Goal: Task Accomplishment & Management: Complete application form

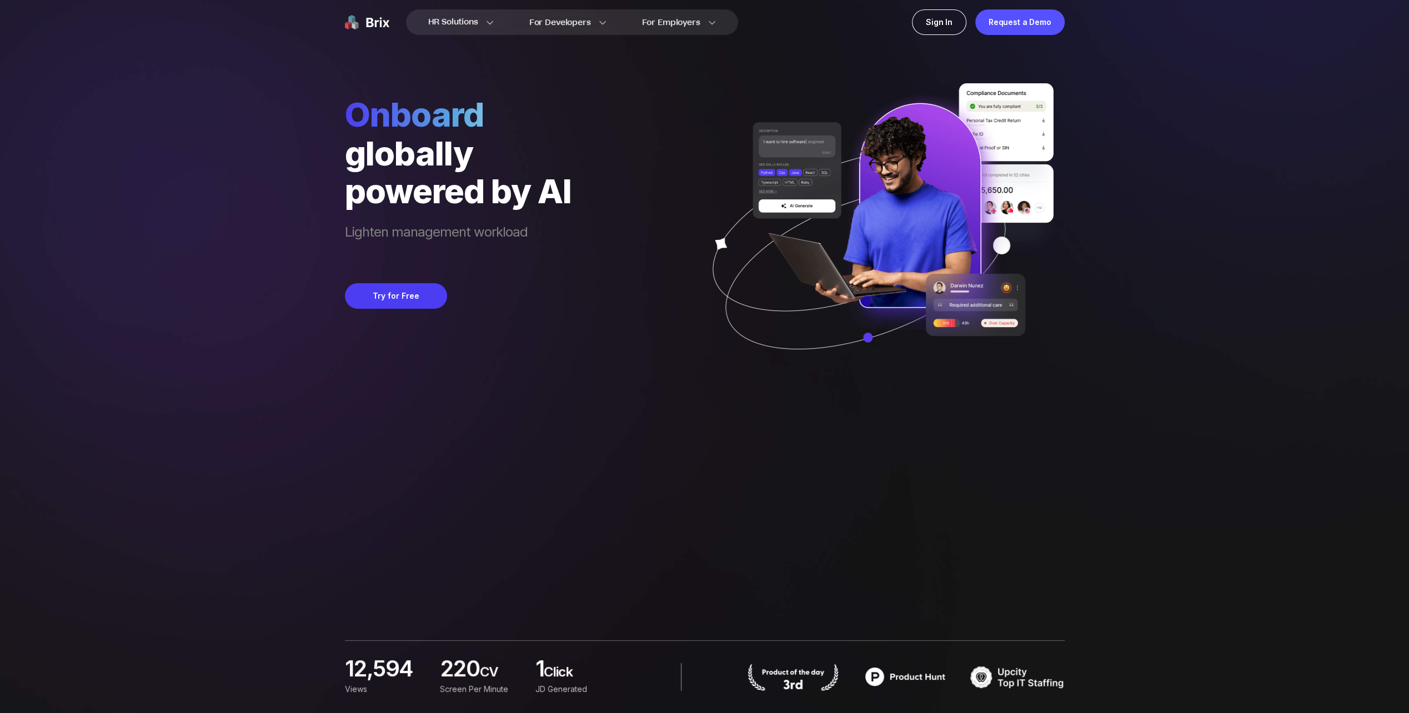
click at [142, 254] on div "HR Solutions HR Solutions Recruiter HR Assistant Global Talent Network Onboardi…" at bounding box center [705, 356] width 1356 height 713
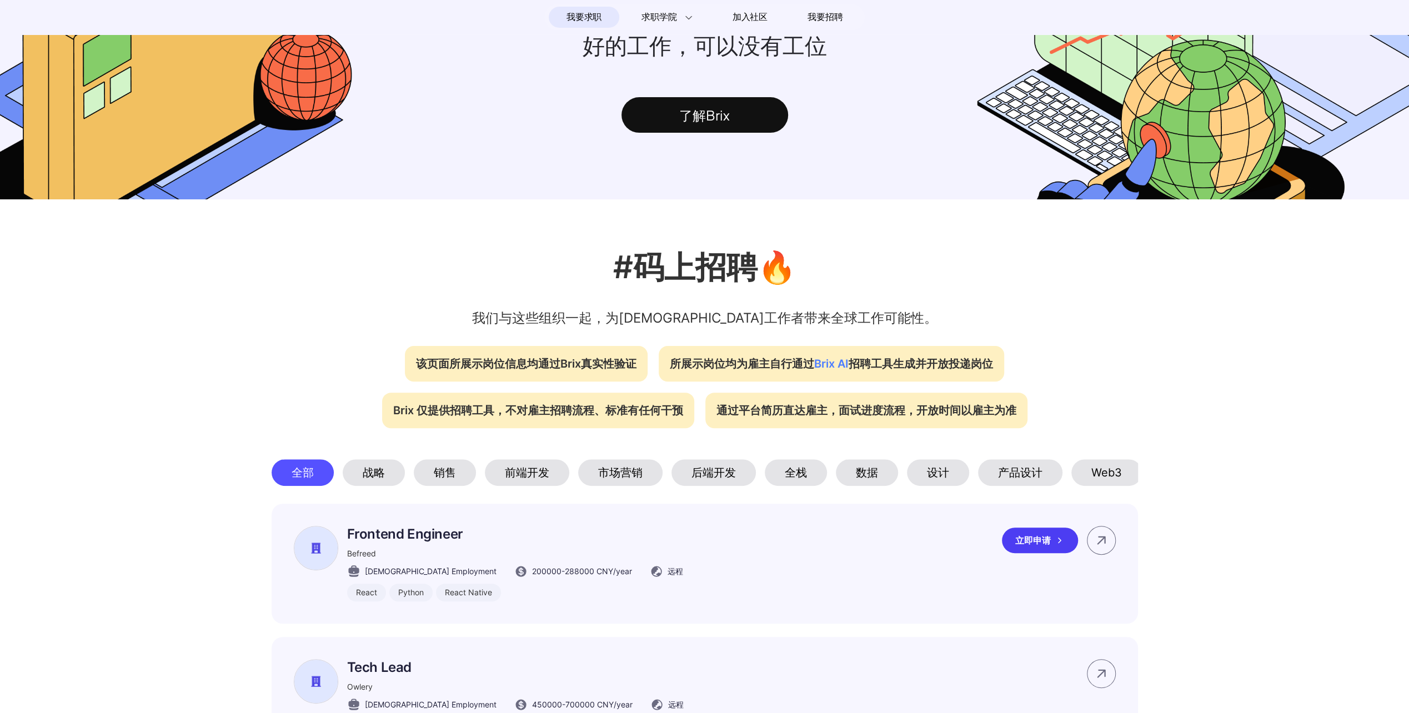
scroll to position [222, 0]
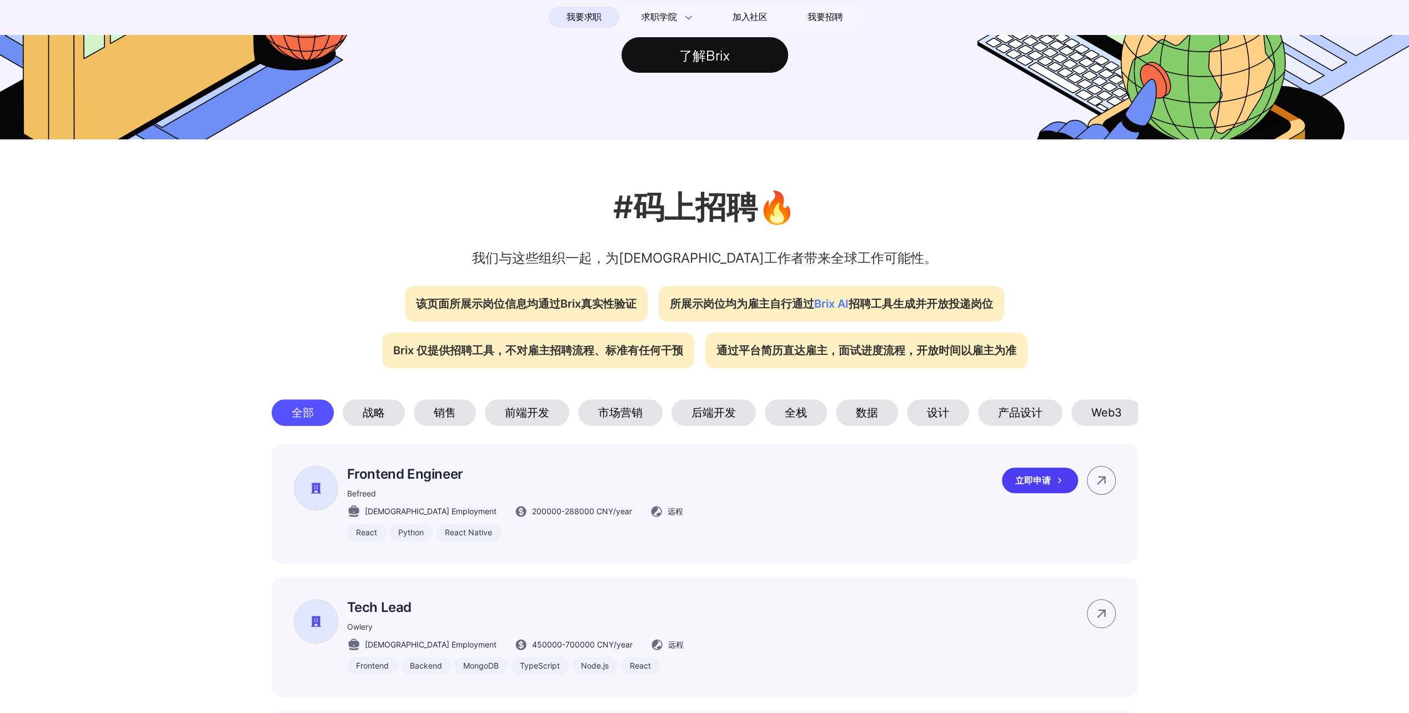
click at [1030, 493] on div "立即申请" at bounding box center [1040, 481] width 76 height 26
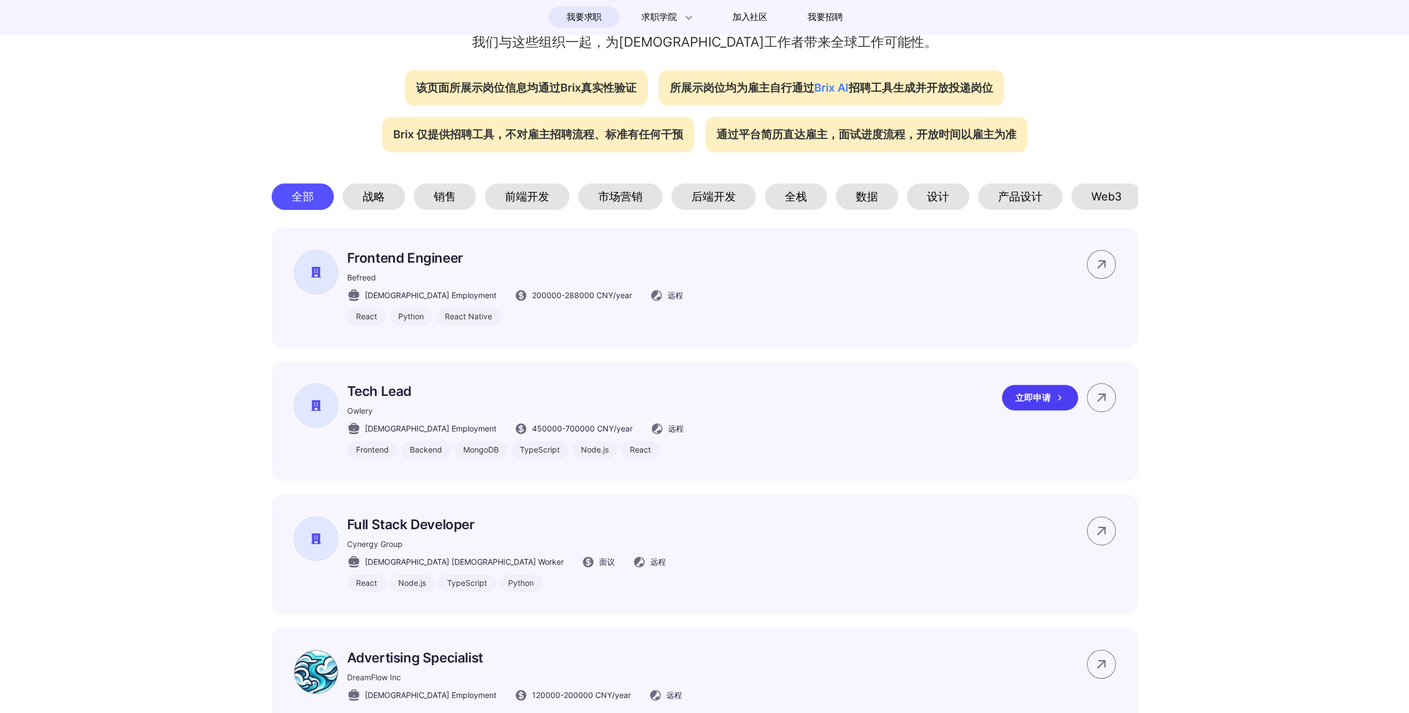
scroll to position [444, 0]
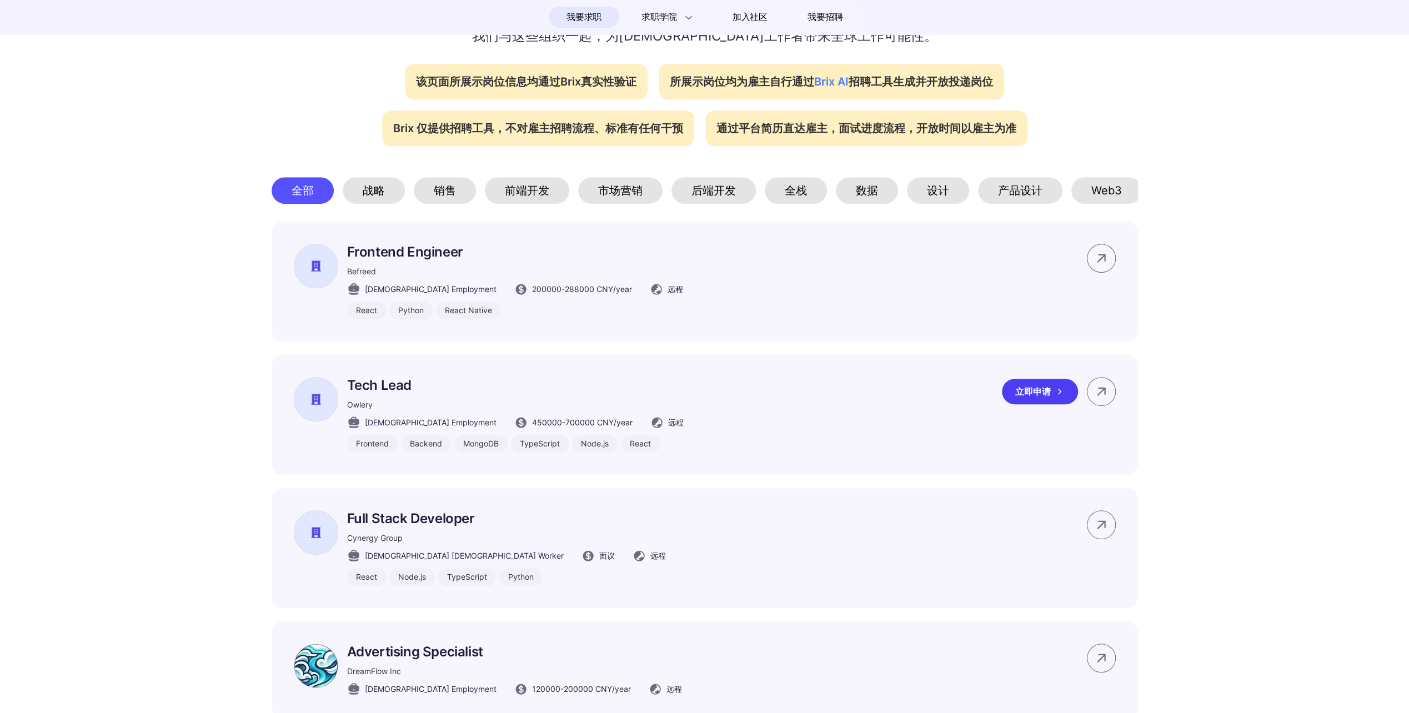
click at [1045, 404] on div "立即申请" at bounding box center [1040, 392] width 76 height 26
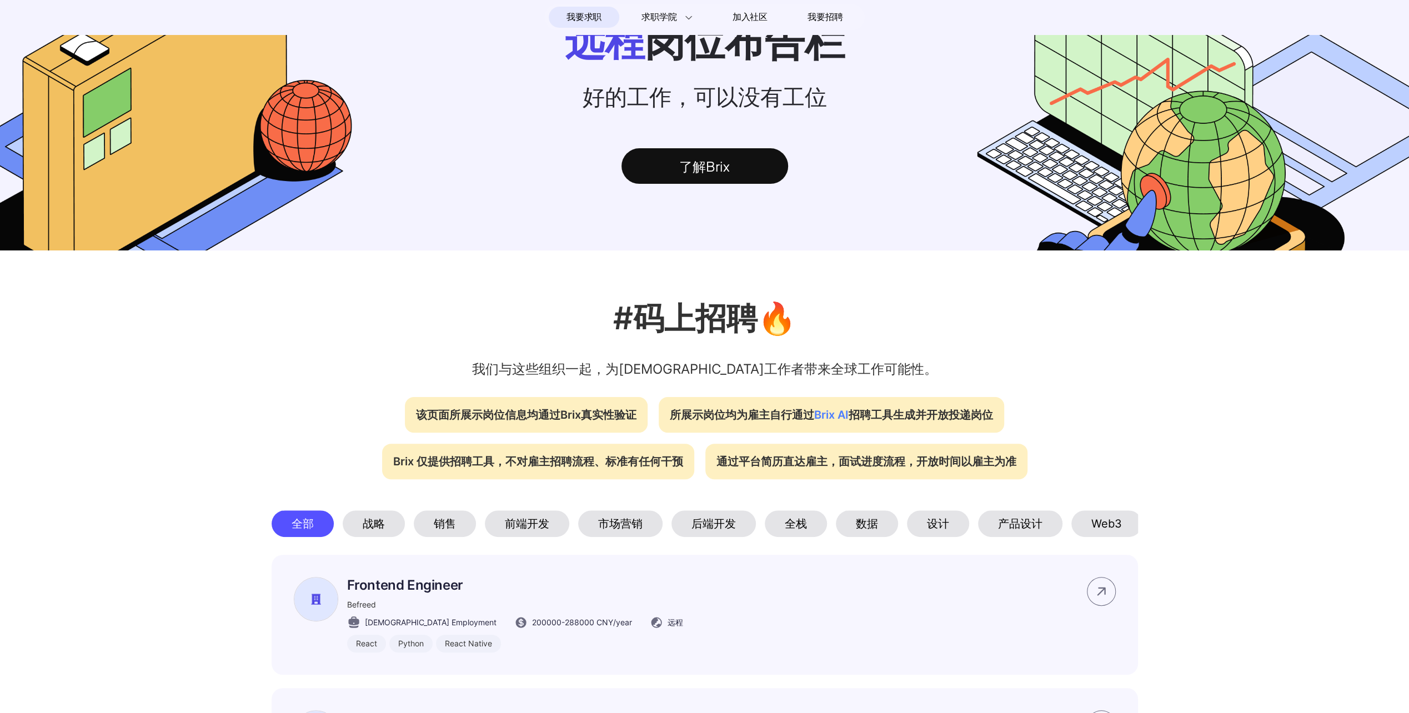
scroll to position [0, 0]
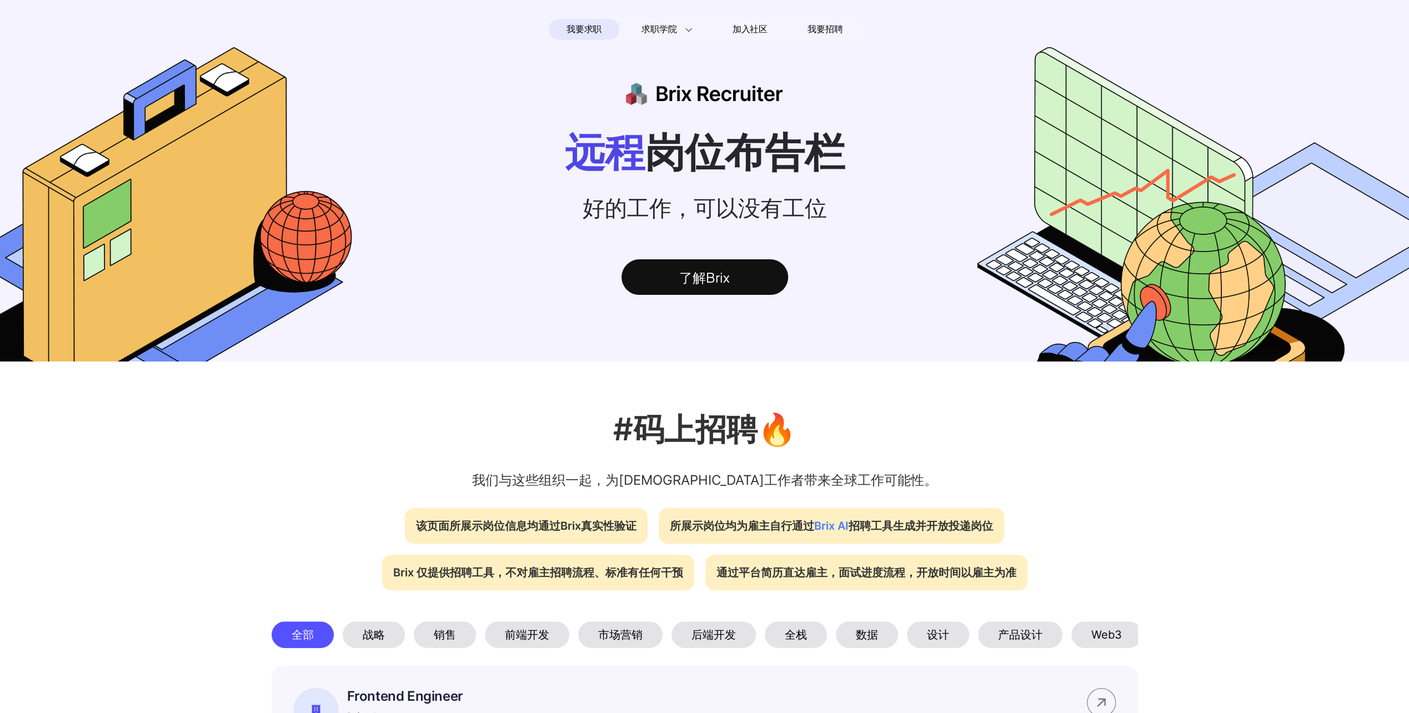
click at [585, 27] on span "我要求职" at bounding box center [583, 30] width 35 height 18
click at [583, 26] on span "我要求职" at bounding box center [583, 30] width 35 height 18
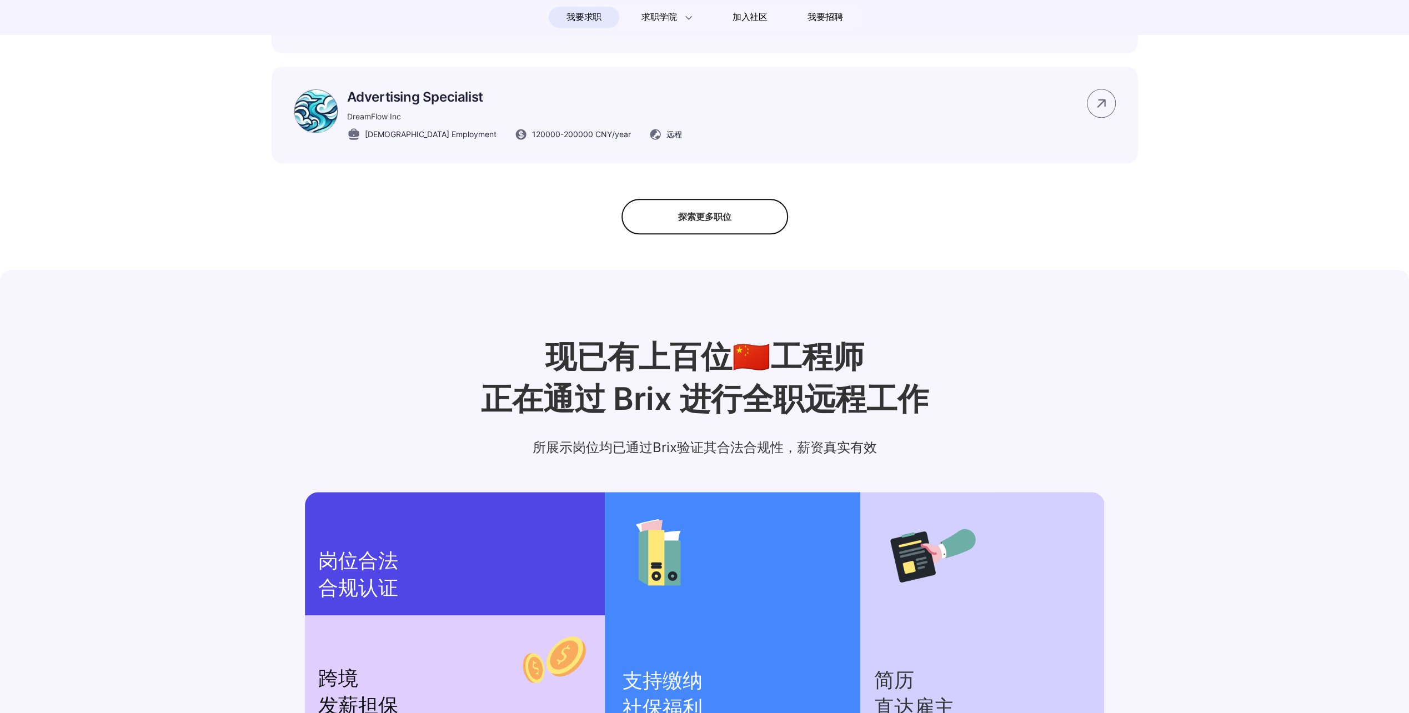
scroll to position [1000, 0]
click at [727, 224] on div "探索更多职位" at bounding box center [704, 216] width 167 height 36
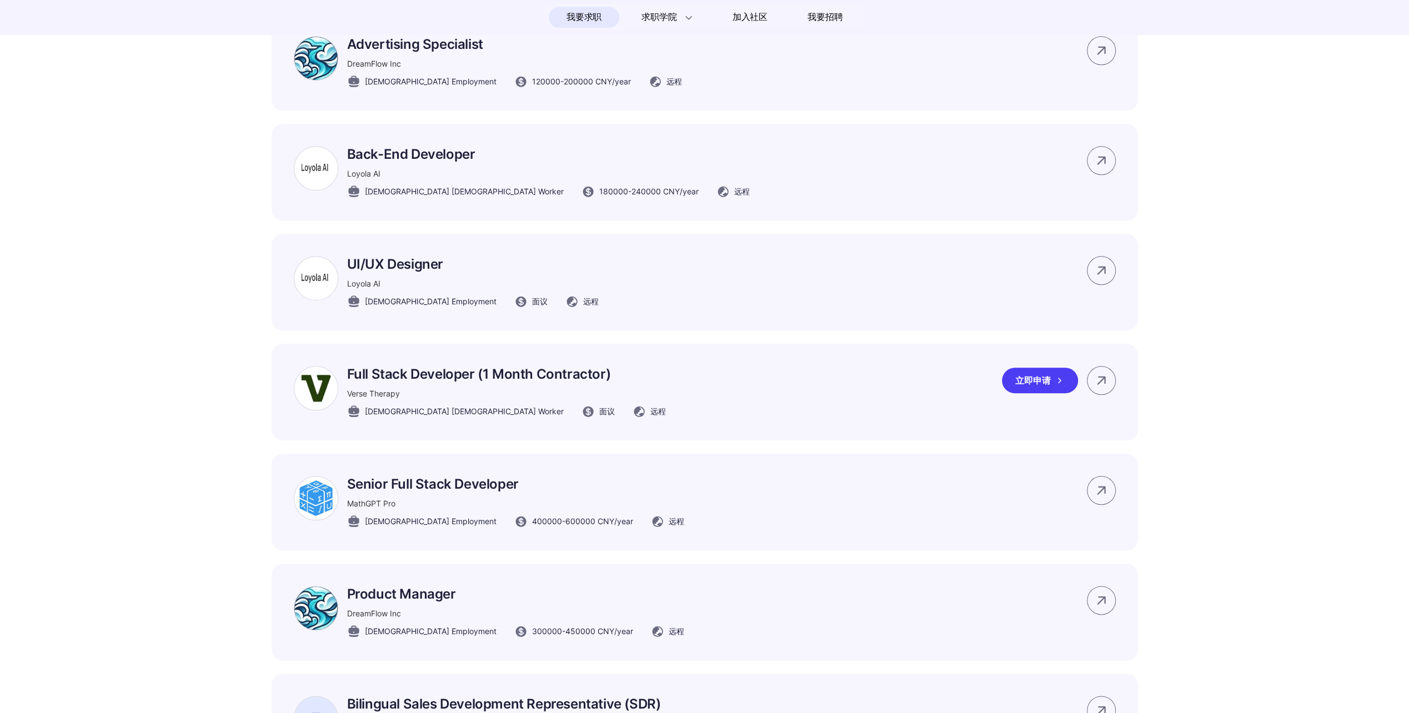
scroll to position [1111, 0]
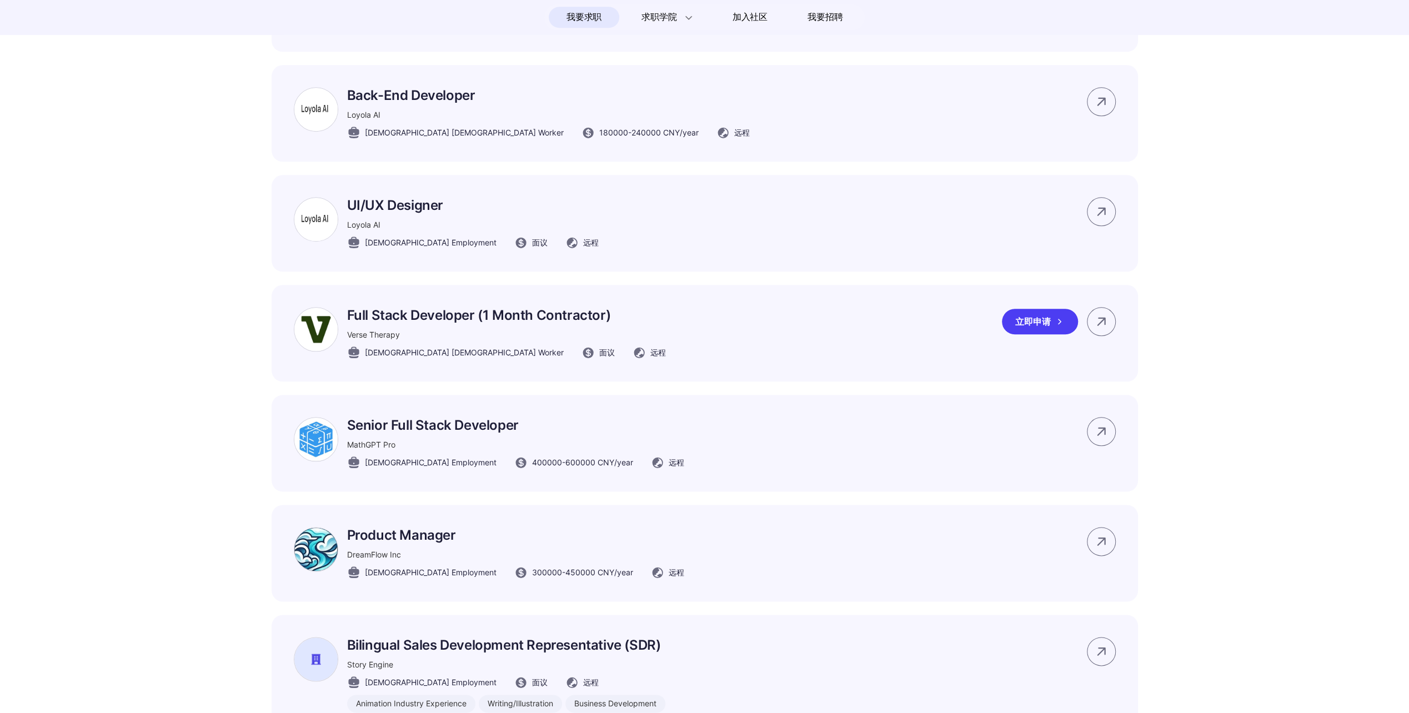
click at [891, 366] on div "Full Stack Developer (1 Month Contractor) Verse Therapy Full-time Contract Work…" at bounding box center [705, 333] width 866 height 97
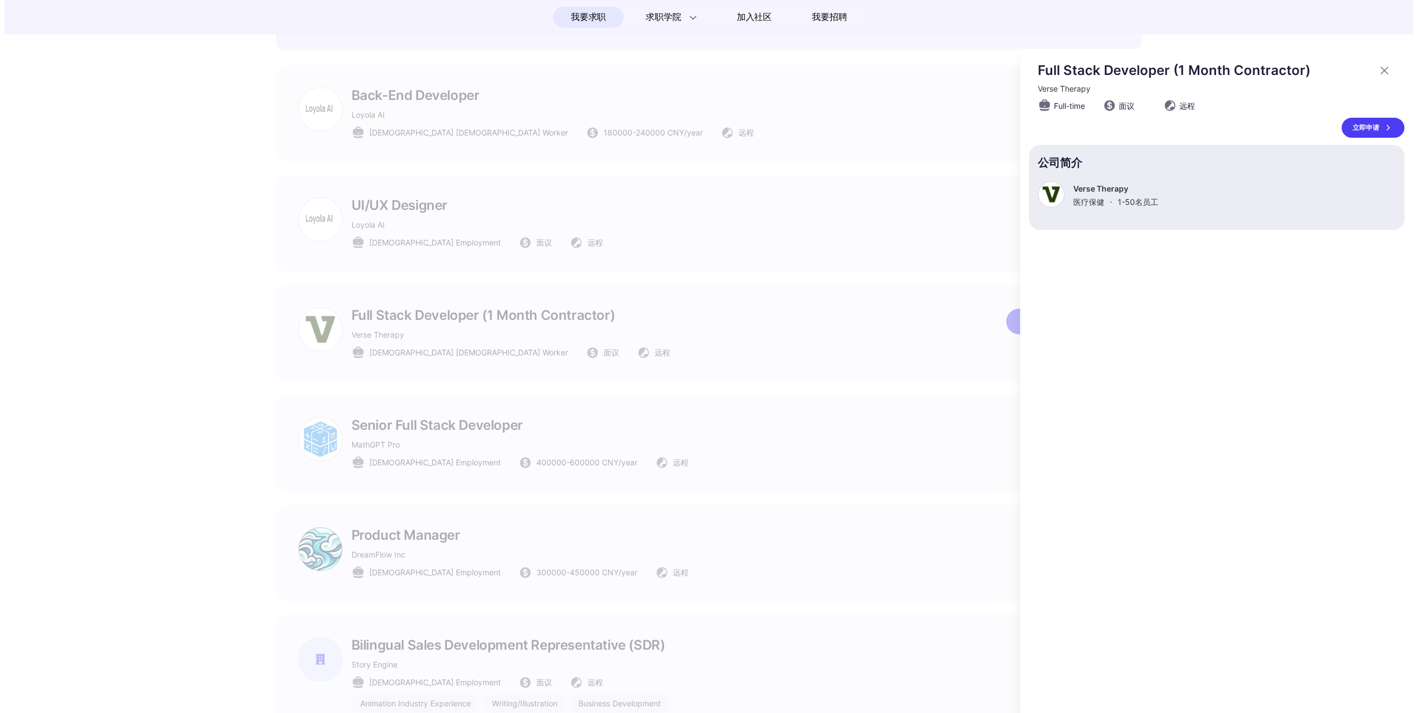
scroll to position [0, 0]
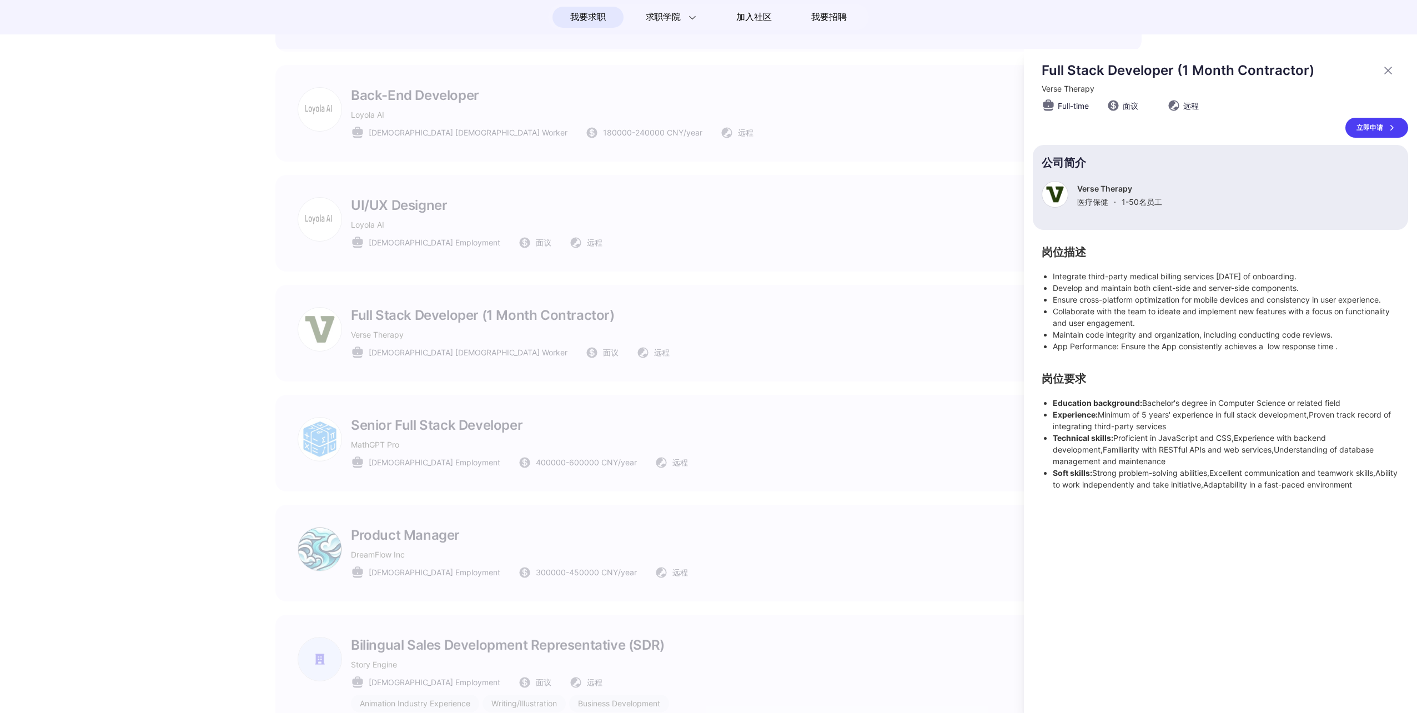
click at [1373, 126] on div "立即申请" at bounding box center [1377, 128] width 63 height 20
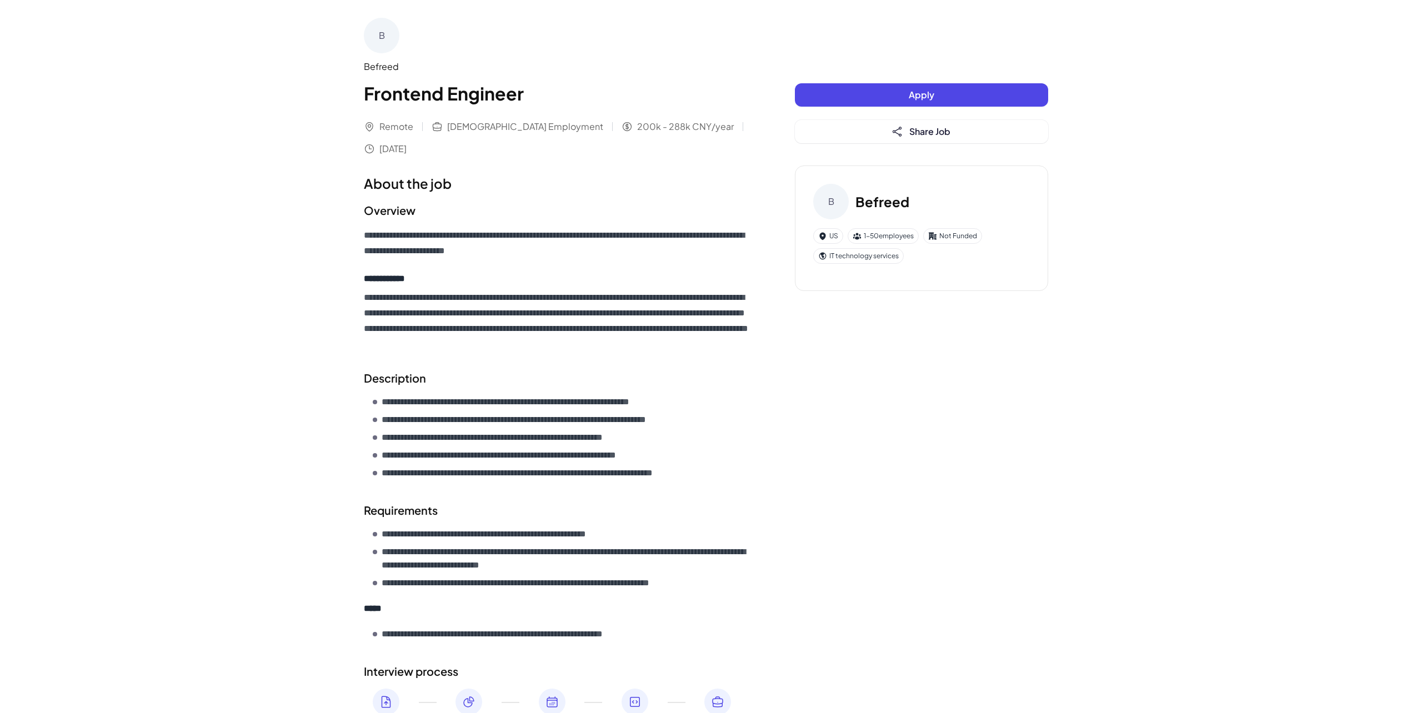
click at [931, 93] on span "Apply" at bounding box center [922, 95] width 26 height 12
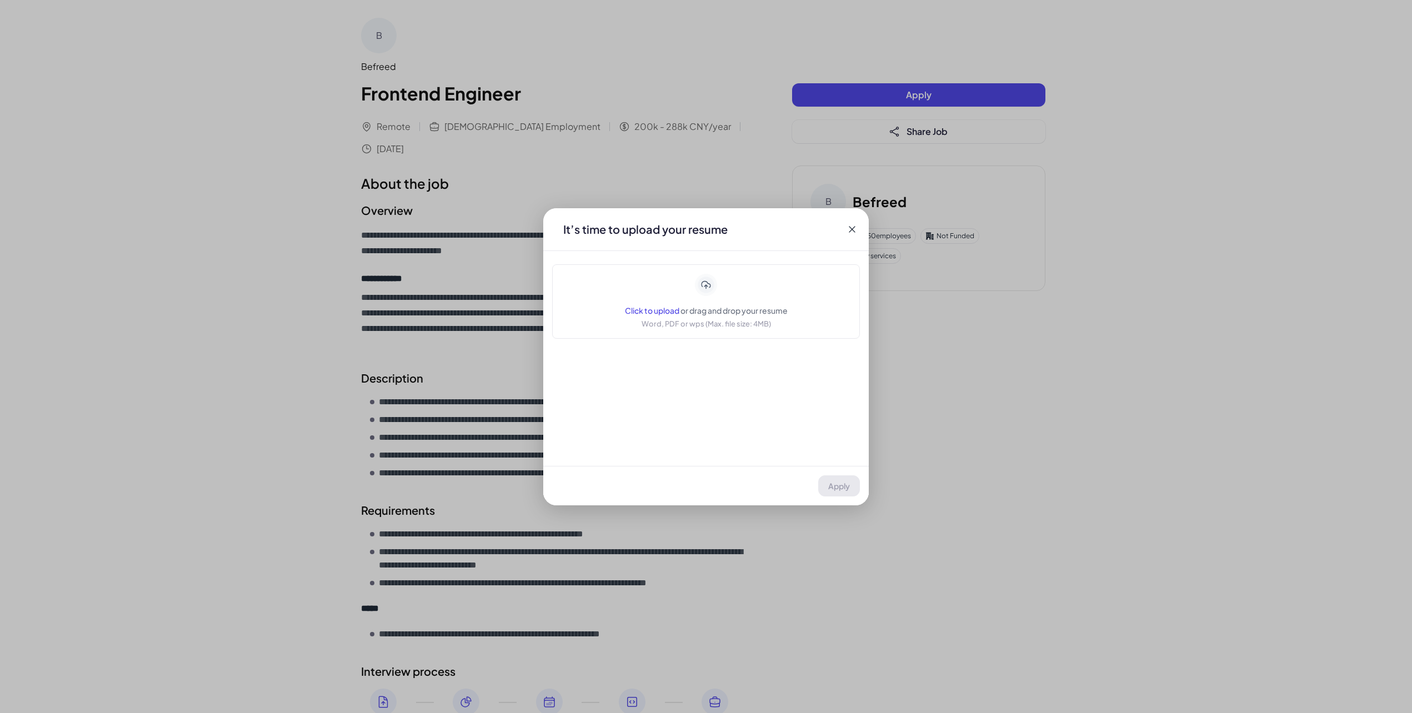
click at [855, 232] on icon at bounding box center [851, 229] width 11 height 11
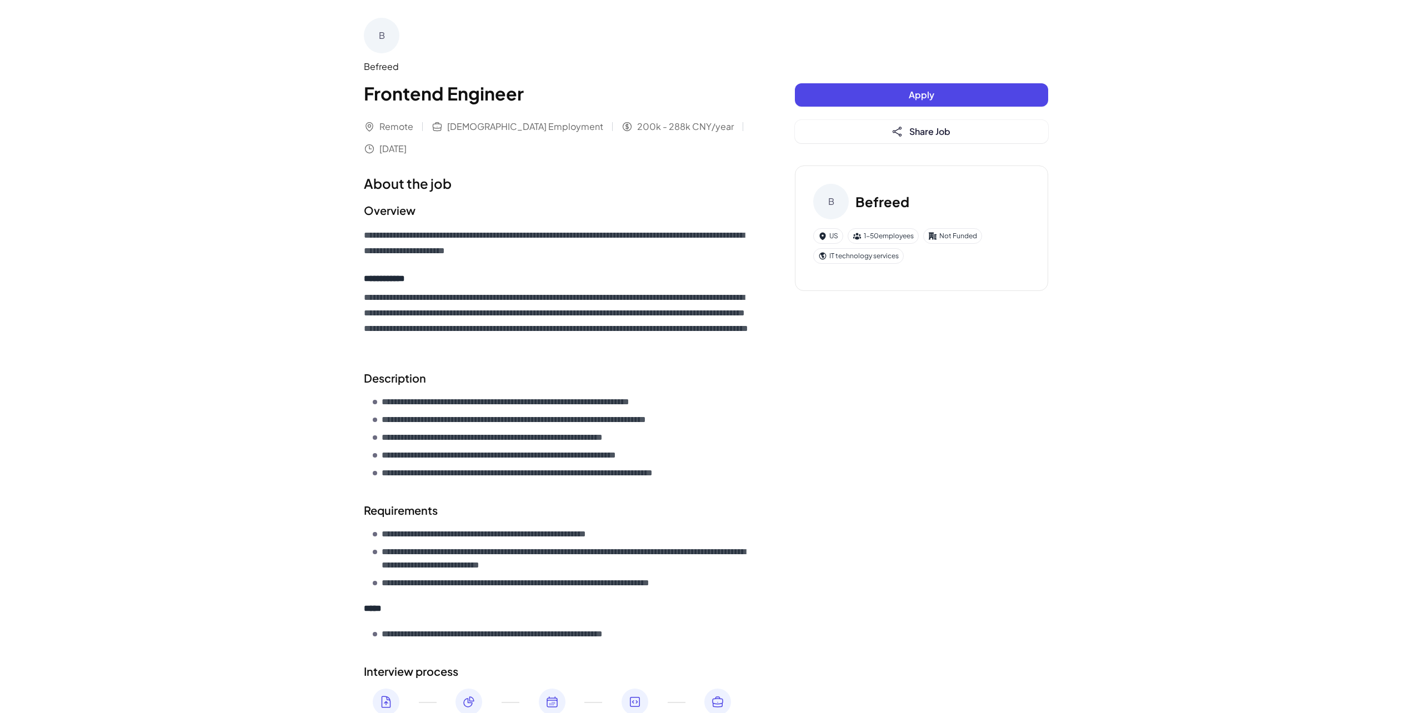
click at [907, 98] on button "Apply" at bounding box center [921, 94] width 253 height 23
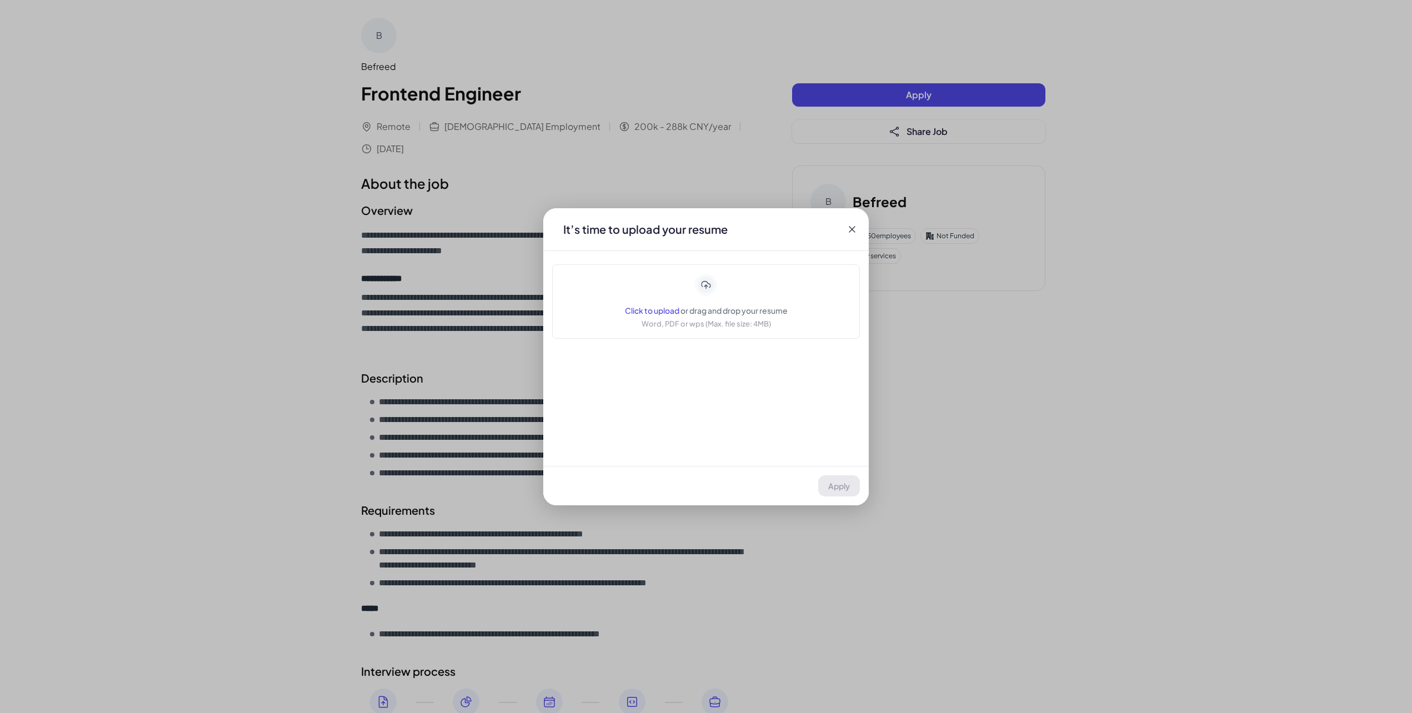
click at [652, 308] on span "Click to upload" at bounding box center [652, 310] width 54 height 10
click at [394, 430] on div "Application Befreed | Frontend Engineer It’s time to upload your resume Click t…" at bounding box center [706, 356] width 1412 height 713
click at [856, 230] on icon at bounding box center [851, 229] width 11 height 11
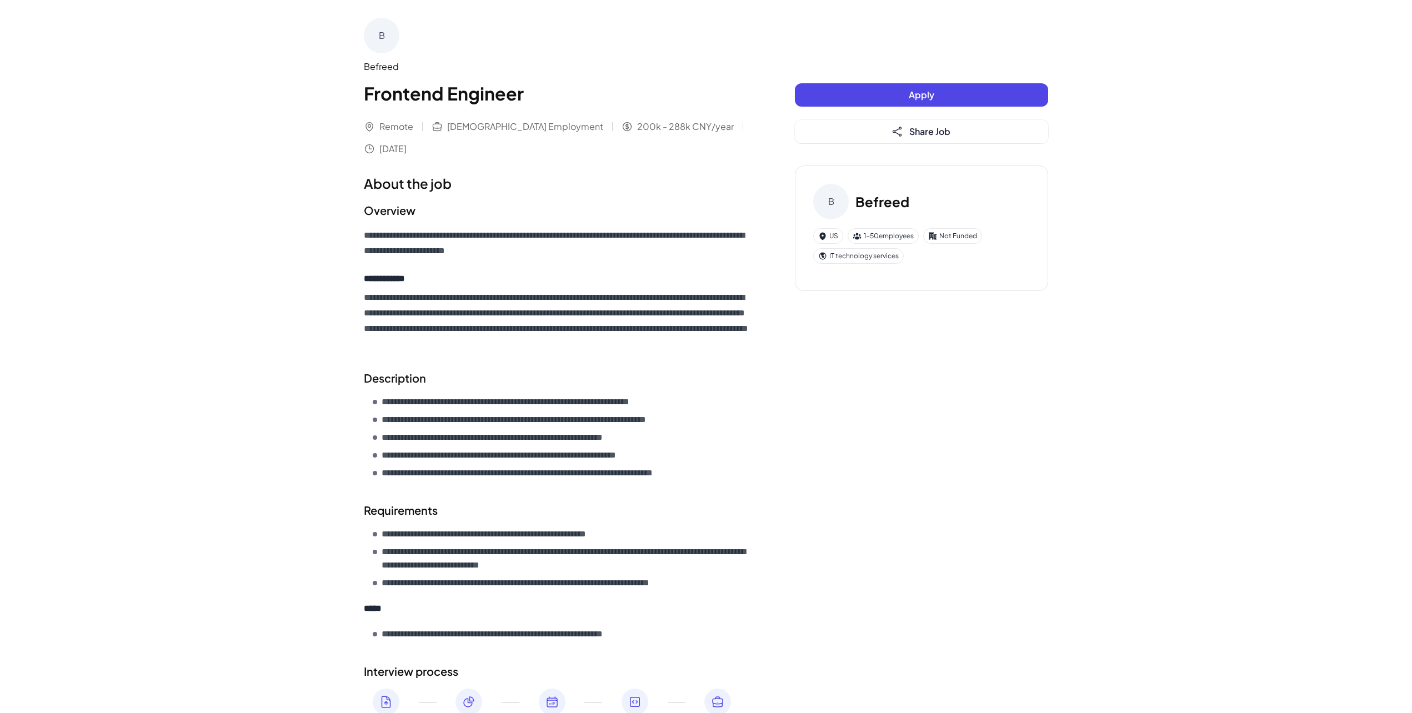
click at [637, 133] on span "200k - 288k CNY/year" at bounding box center [685, 126] width 97 height 13
click at [381, 33] on div "B" at bounding box center [382, 36] width 36 height 36
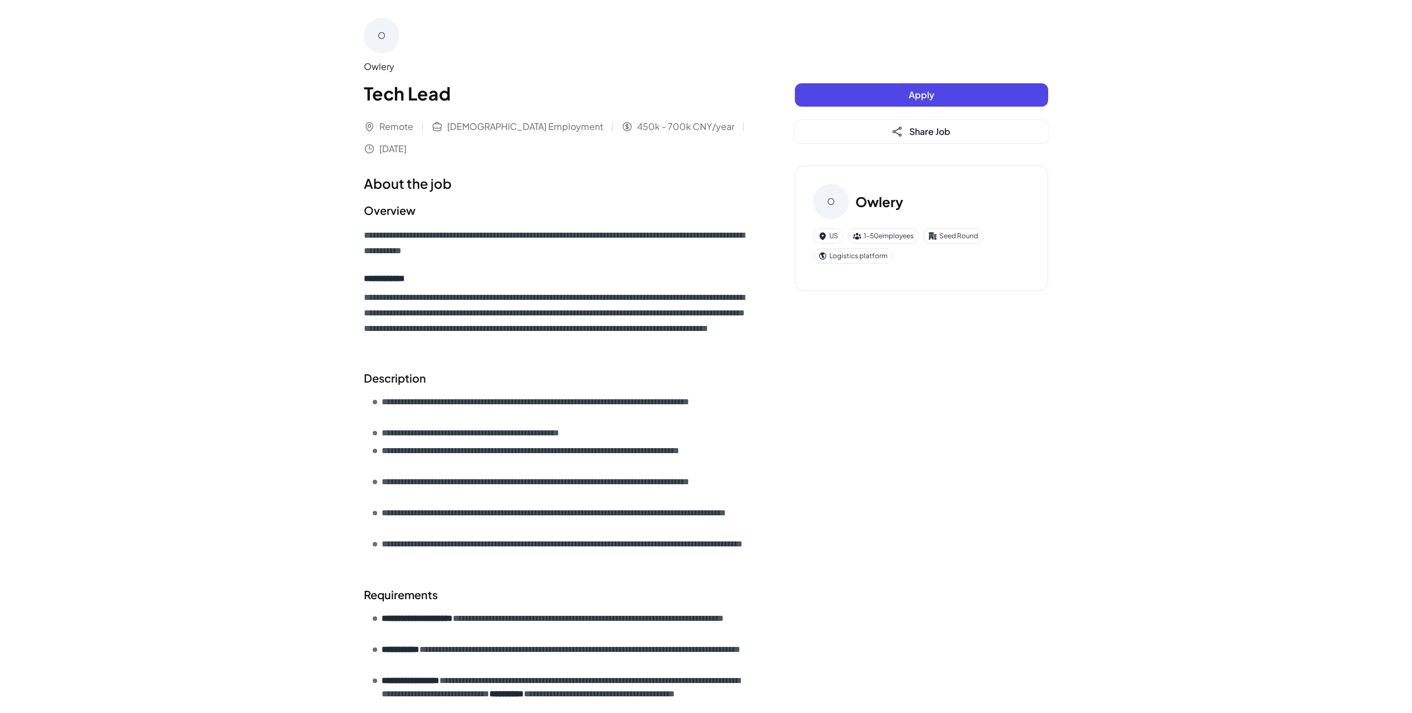
click at [913, 96] on span "Apply" at bounding box center [922, 95] width 26 height 12
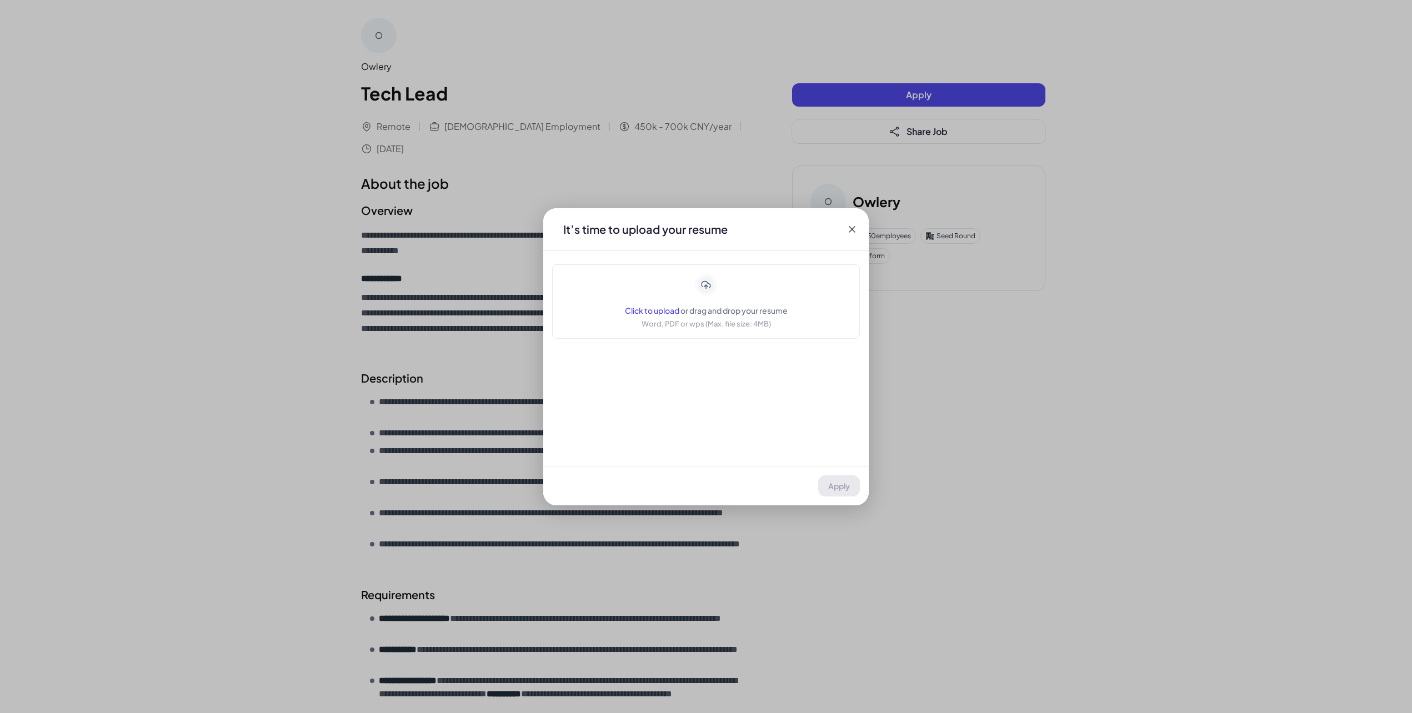
click at [848, 228] on icon at bounding box center [851, 229] width 11 height 11
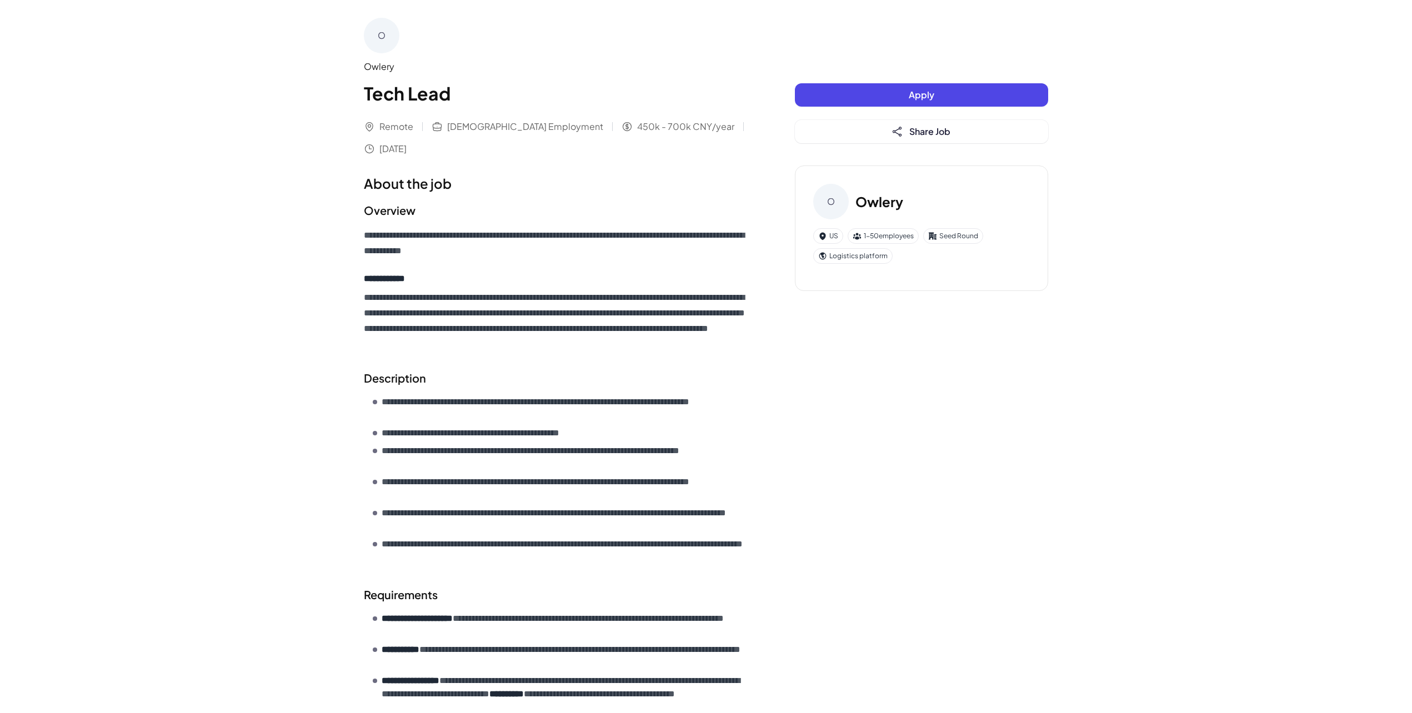
click at [835, 202] on div "O" at bounding box center [831, 202] width 36 height 36
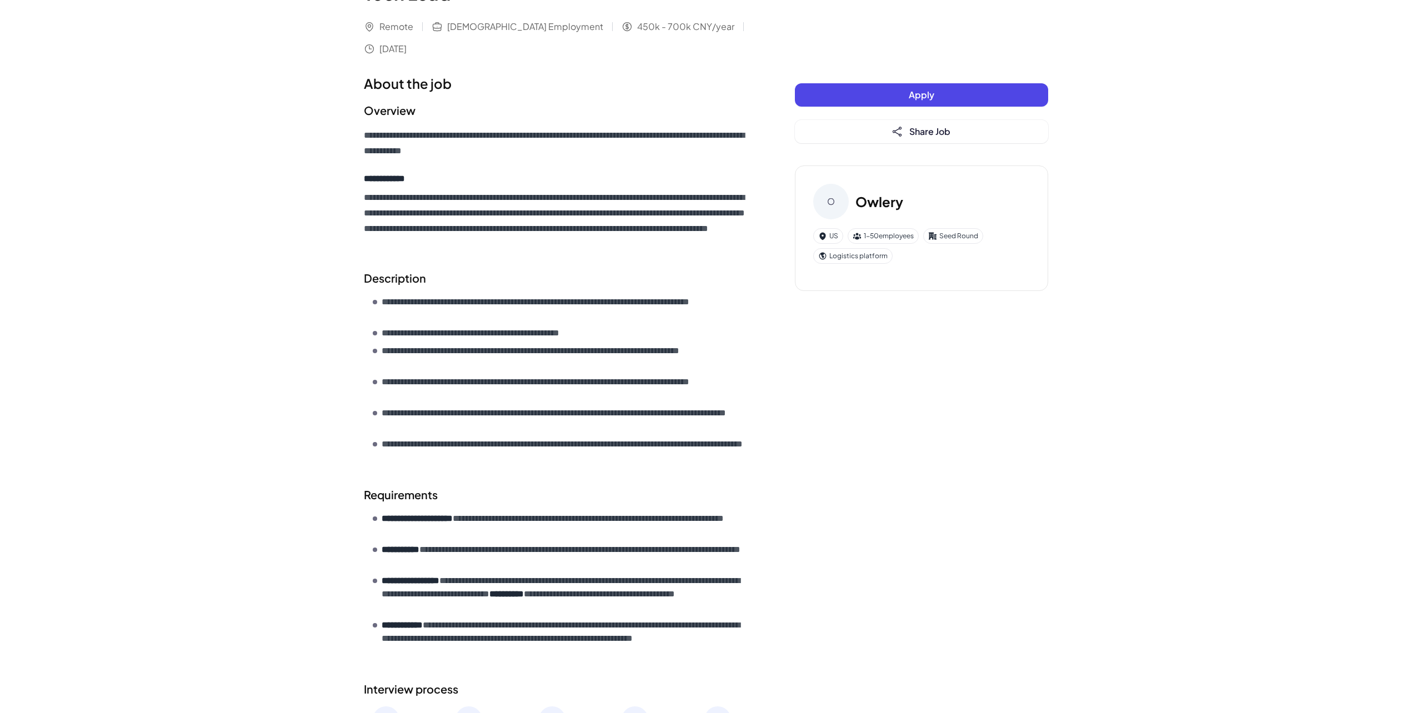
scroll to position [219, 0]
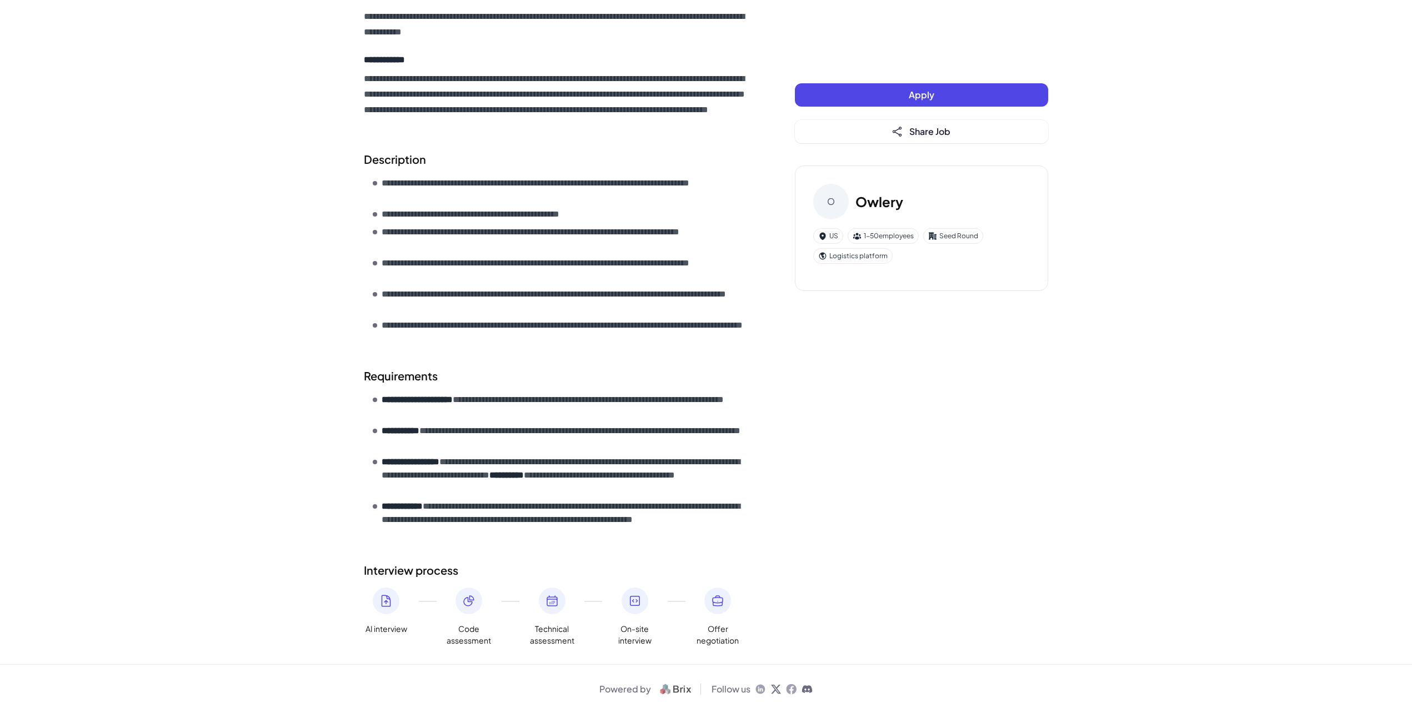
drag, startPoint x: 381, startPoint y: 603, endPoint x: 382, endPoint y: 596, distance: 6.1
click at [381, 603] on icon at bounding box center [385, 600] width 13 height 13
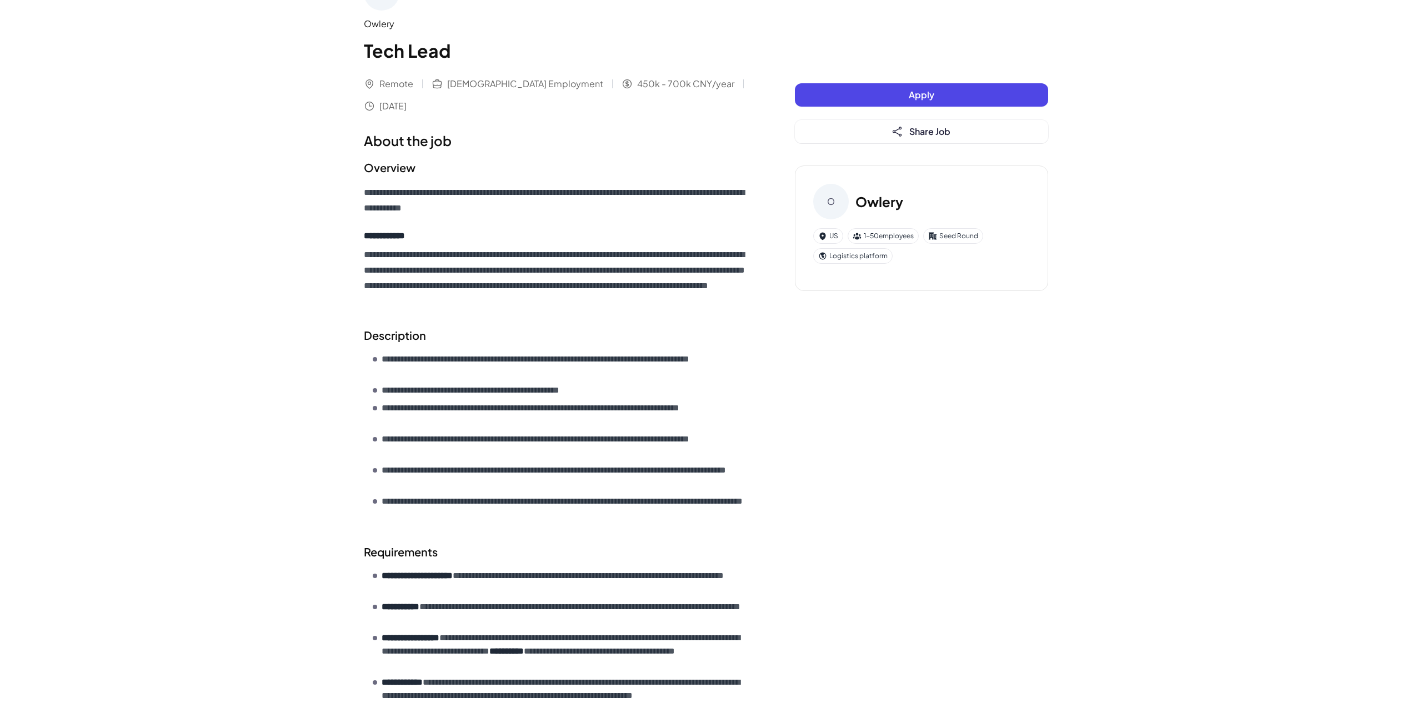
scroll to position [0, 0]
